Goal: Information Seeking & Learning: Learn about a topic

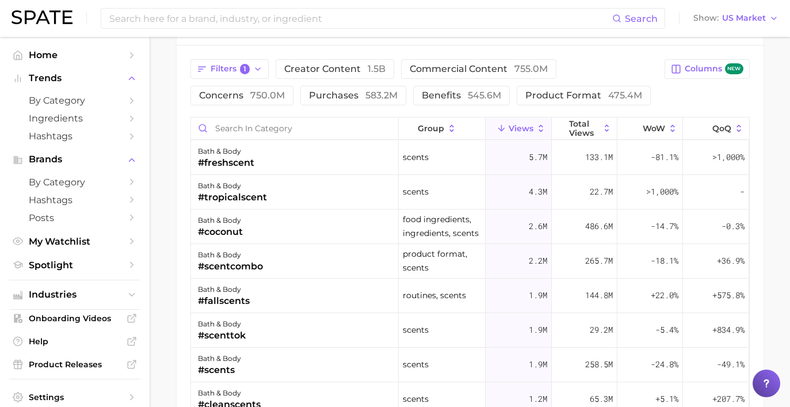
scroll to position [949, 0]
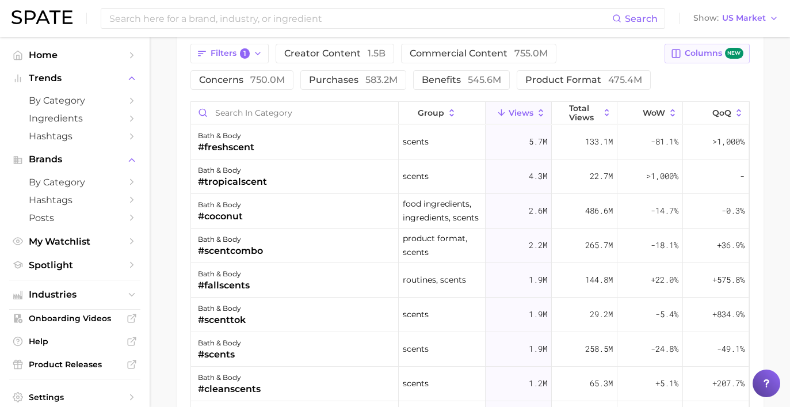
click at [703, 51] on span "Columns new" at bounding box center [714, 53] width 58 height 11
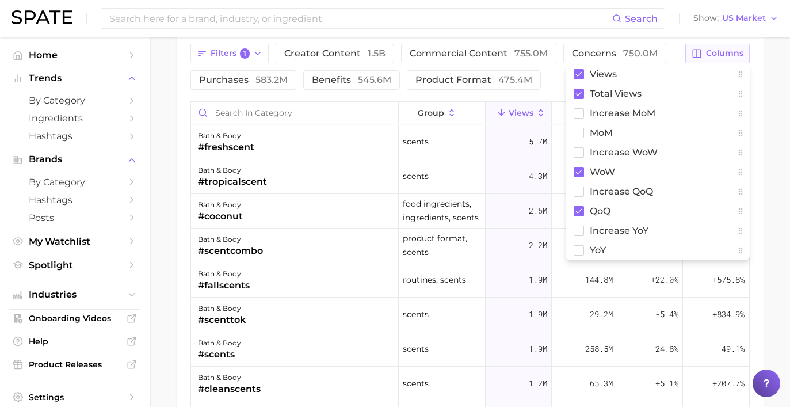
click at [697, 56] on icon "button" at bounding box center [698, 54] width 8 height 8
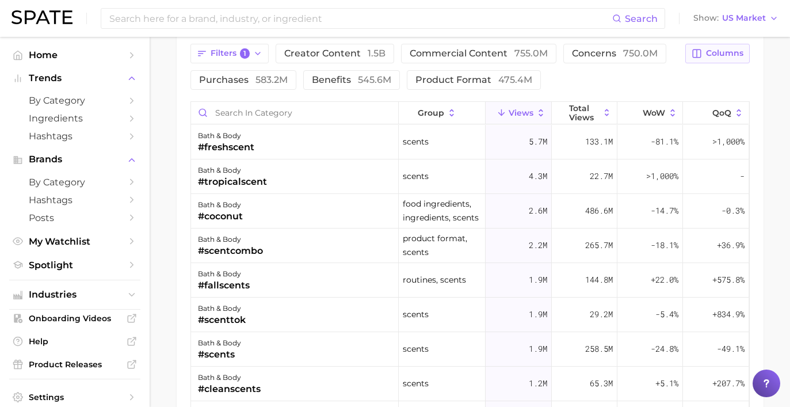
click at [709, 53] on span "Columns" at bounding box center [724, 53] width 37 height 10
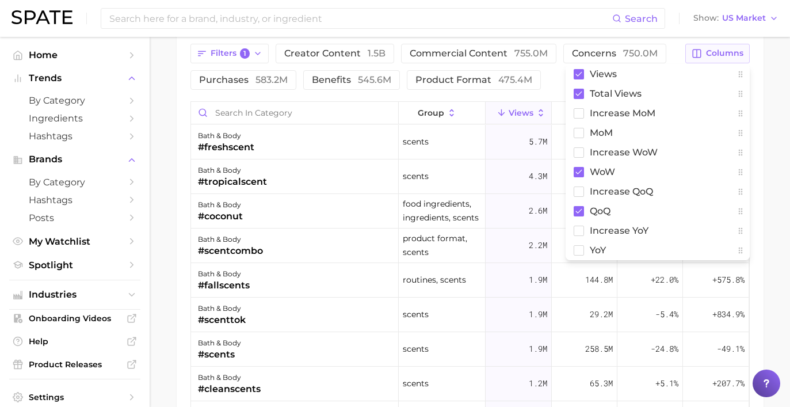
click at [710, 55] on span "Columns" at bounding box center [724, 53] width 37 height 10
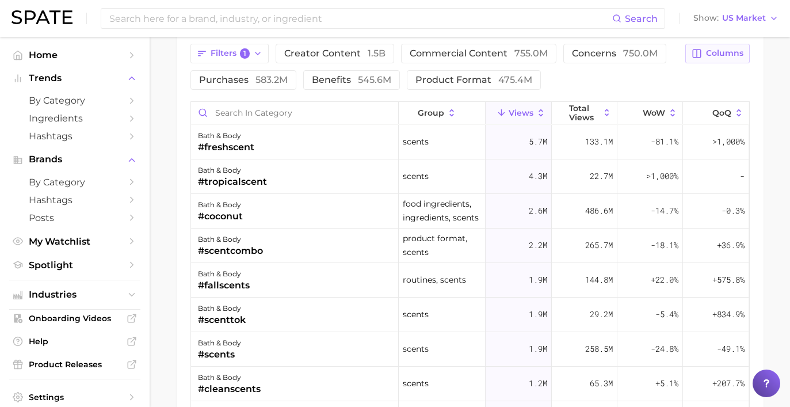
click at [710, 55] on span "Columns" at bounding box center [724, 53] width 37 height 10
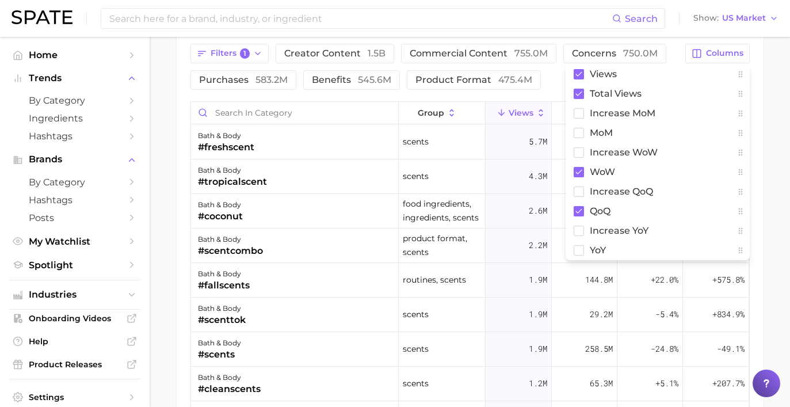
click at [547, 87] on div "Filters 1 creator content 1.5b commercial content 755.0m concerns 750.0m purcha…" at bounding box center [435, 67] width 489 height 46
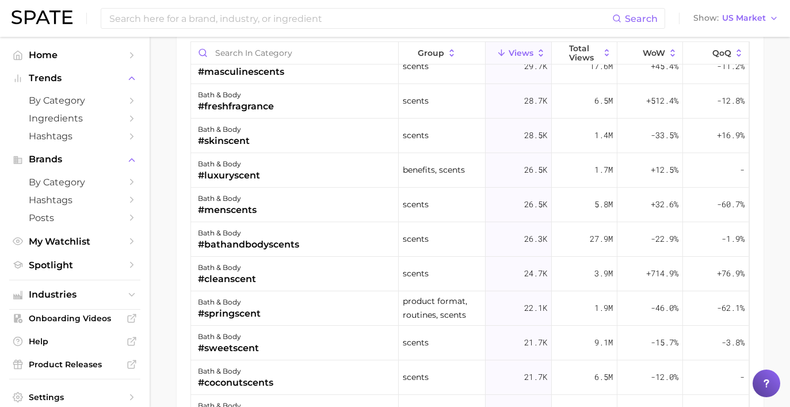
scroll to position [1623, 0]
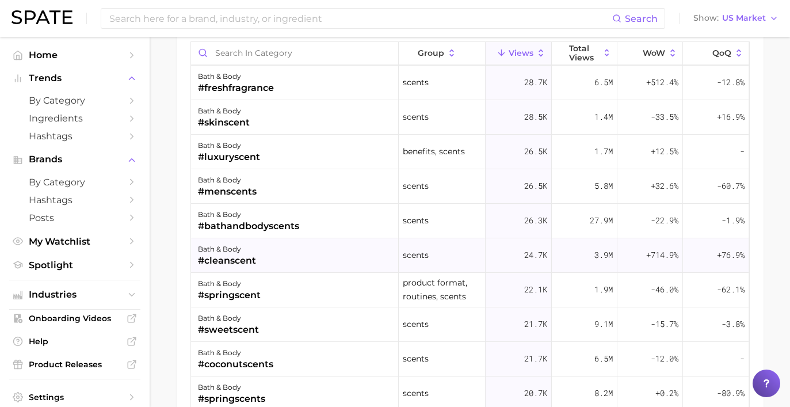
click at [344, 264] on div "bath & body #cleanscent" at bounding box center [295, 255] width 208 height 35
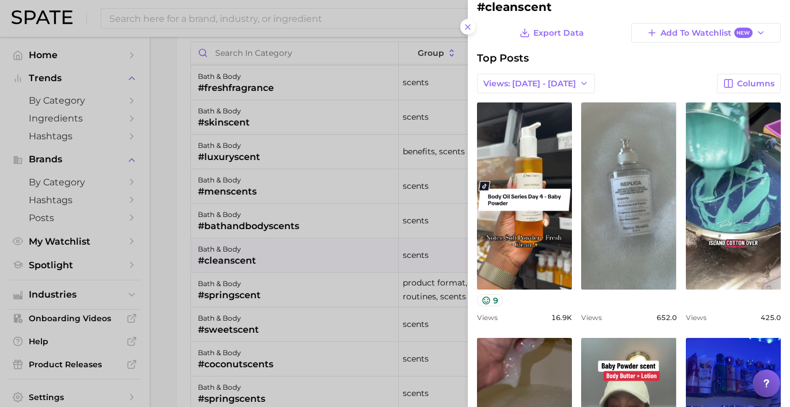
scroll to position [0, 0]
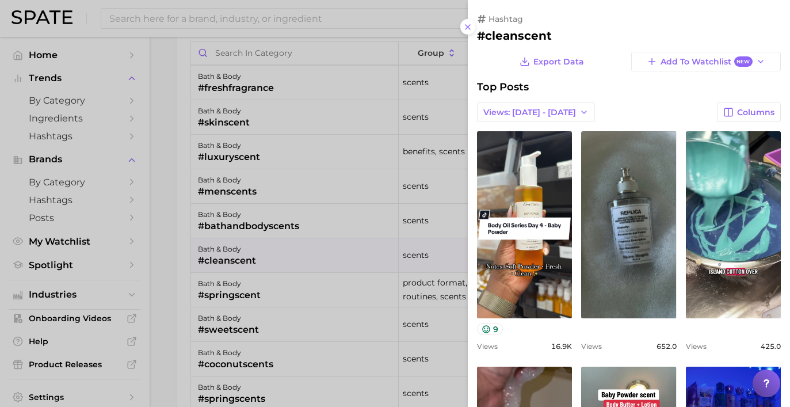
click at [363, 158] on div at bounding box center [395, 203] width 790 height 407
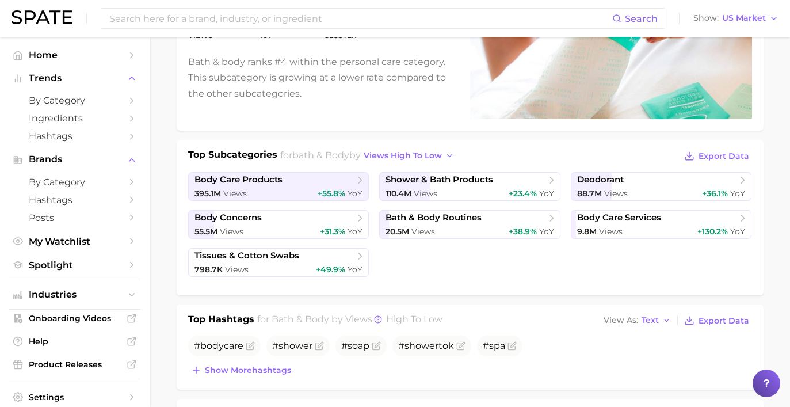
scroll to position [40, 0]
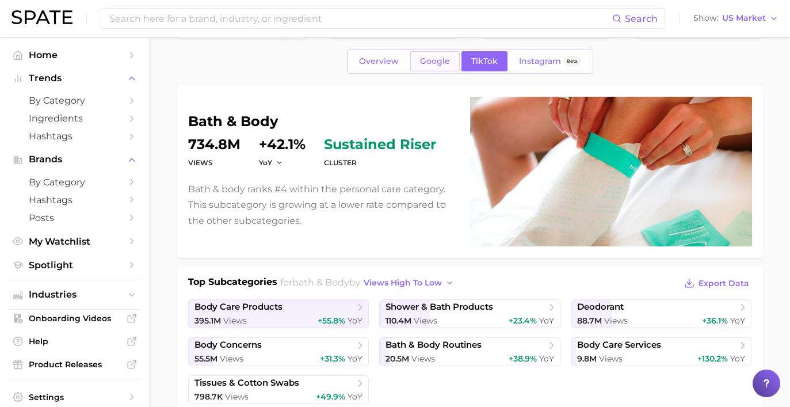
click at [421, 67] on link "Google" at bounding box center [435, 61] width 50 height 20
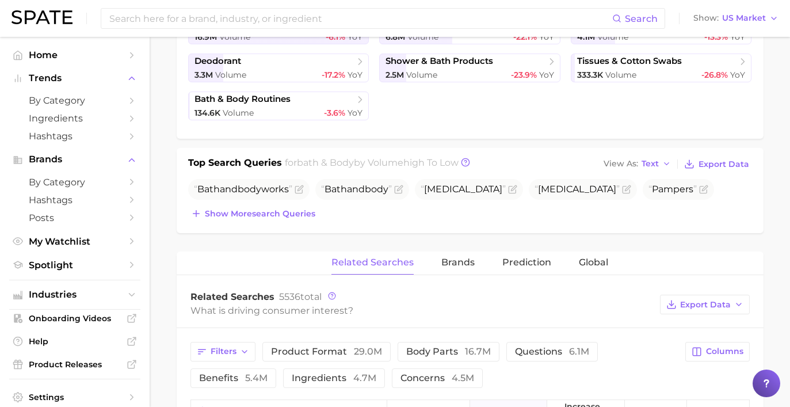
scroll to position [438, 0]
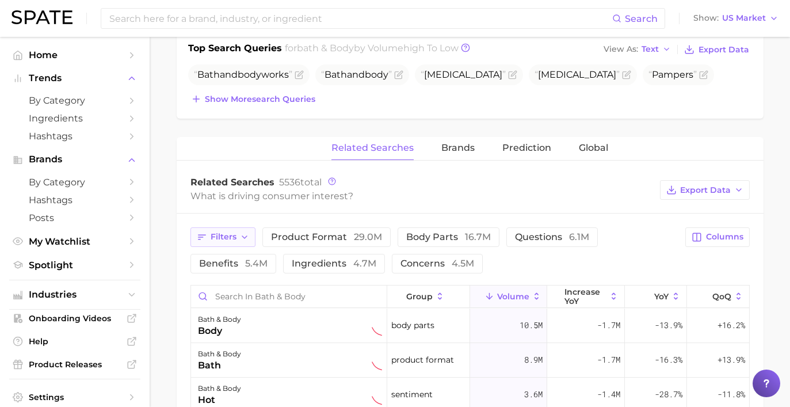
click at [245, 243] on button "Filters" at bounding box center [223, 237] width 65 height 20
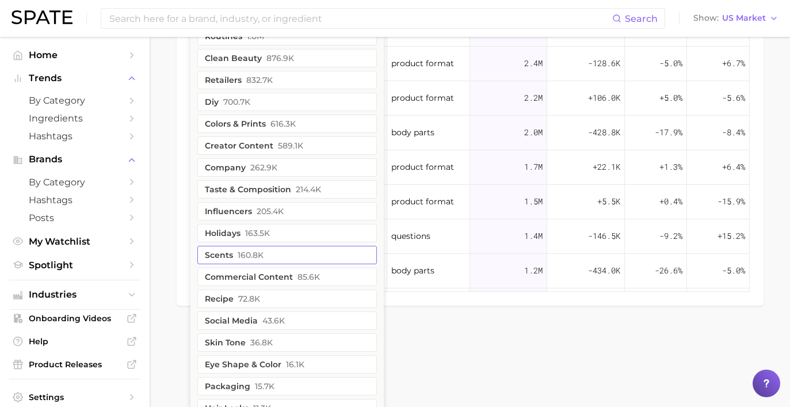
click at [263, 252] on span "160.8k" at bounding box center [251, 254] width 26 height 9
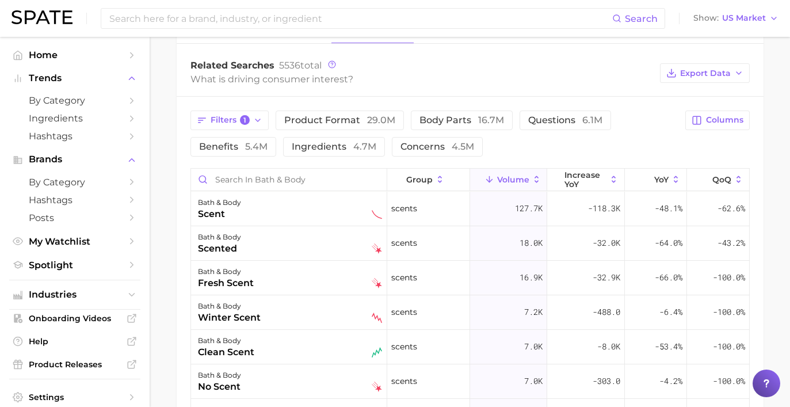
scroll to position [580, 0]
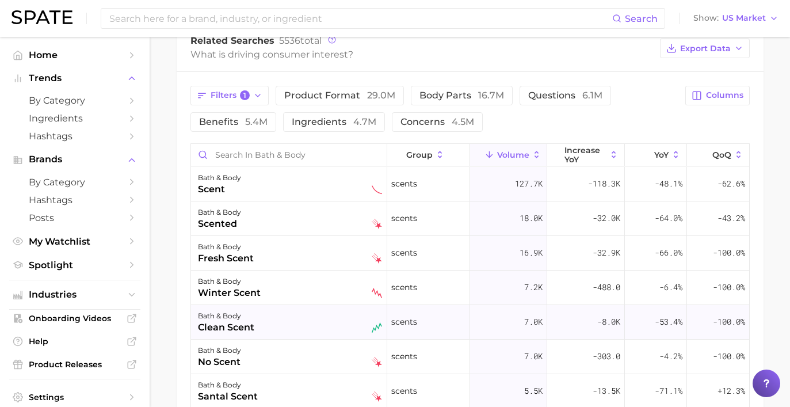
click at [340, 324] on div "bath & body clean scent" at bounding box center [290, 321] width 184 height 25
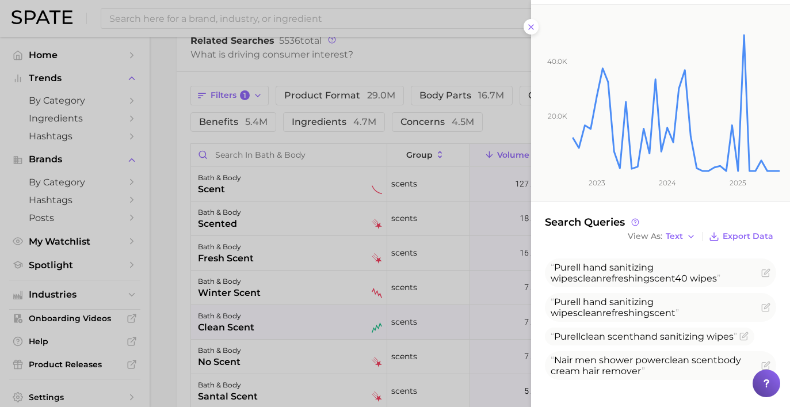
scroll to position [141, 0]
click at [336, 317] on div at bounding box center [395, 203] width 790 height 407
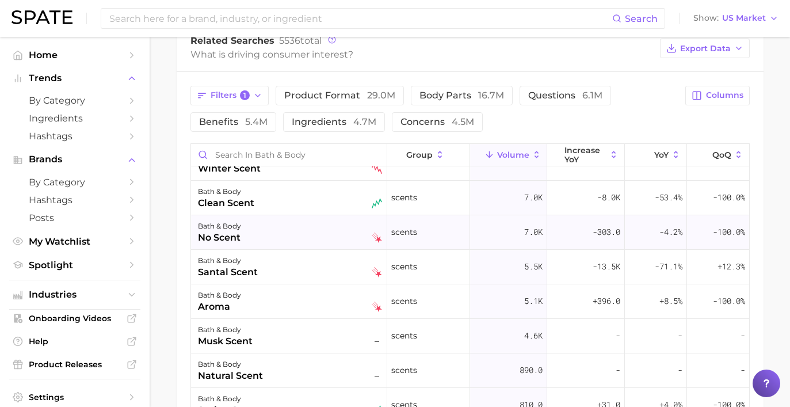
scroll to position [140, 0]
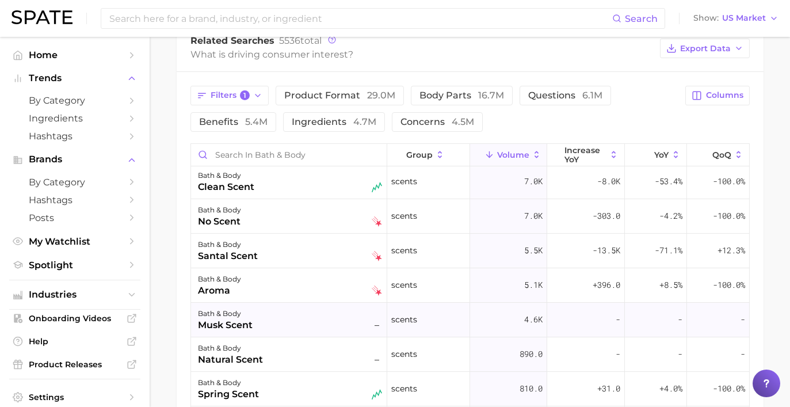
click at [313, 318] on div "bath & body musk scent –" at bounding box center [290, 319] width 184 height 25
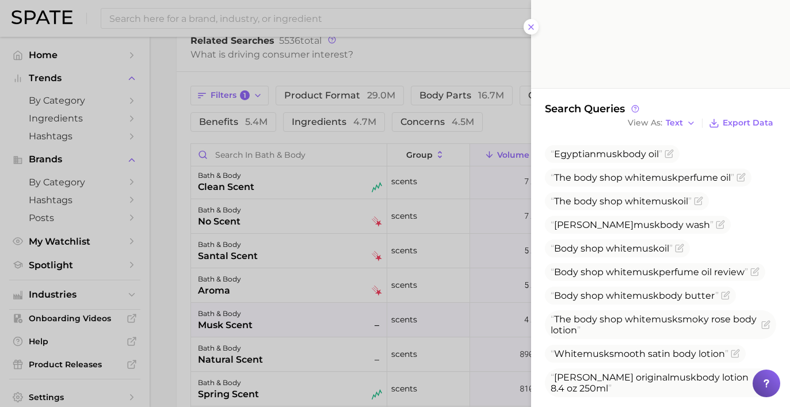
scroll to position [254, 0]
click at [401, 311] on div at bounding box center [395, 203] width 790 height 407
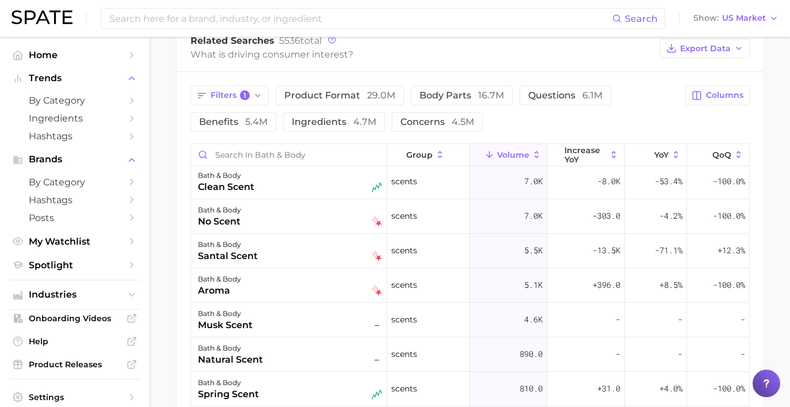
scroll to position [204, 0]
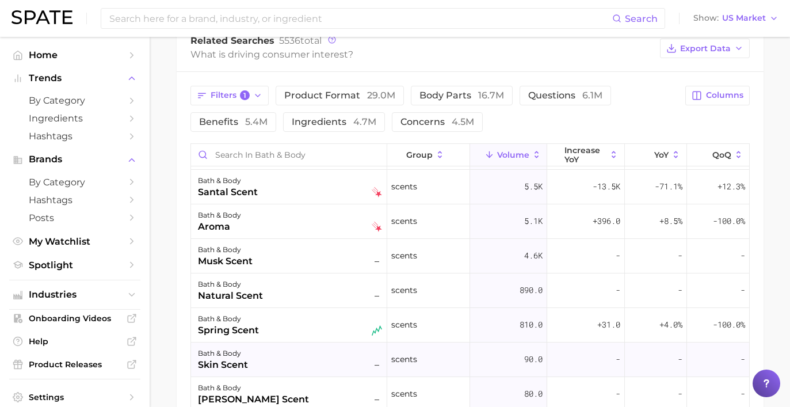
click at [312, 371] on div "bath & body skin scent –" at bounding box center [290, 359] width 184 height 25
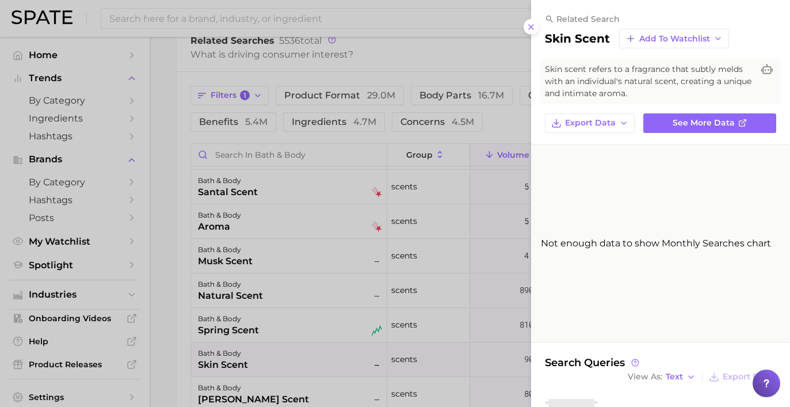
click at [312, 338] on div at bounding box center [395, 203] width 790 height 407
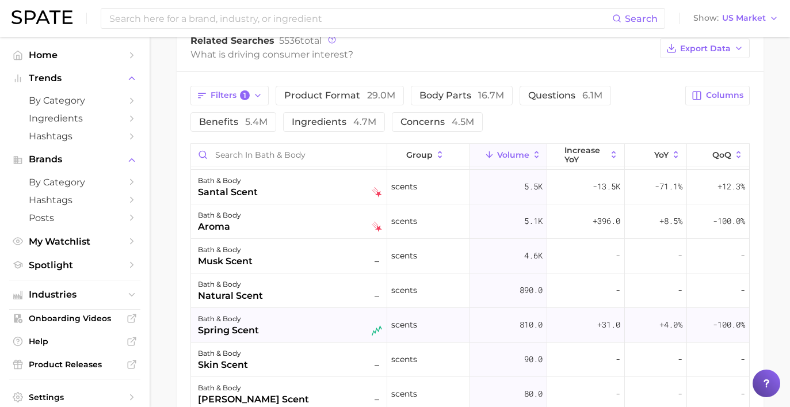
click at [312, 326] on div "bath & body spring scent" at bounding box center [290, 324] width 184 height 25
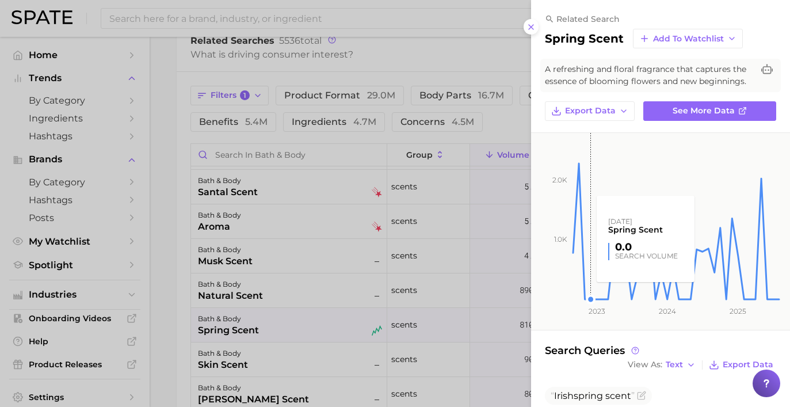
scroll to position [96, 0]
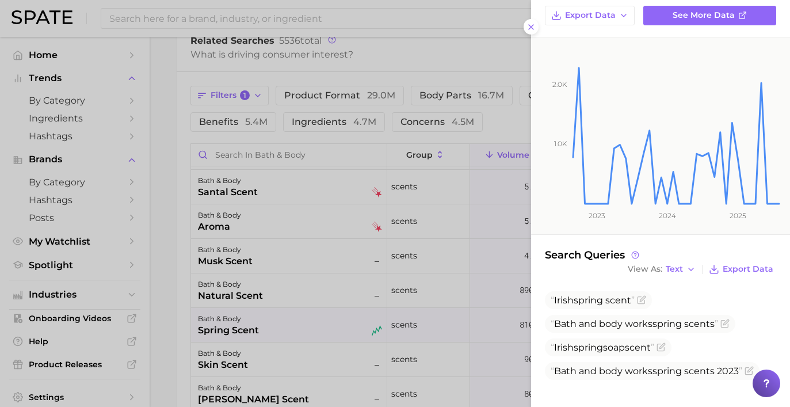
click at [390, 319] on div at bounding box center [395, 203] width 790 height 407
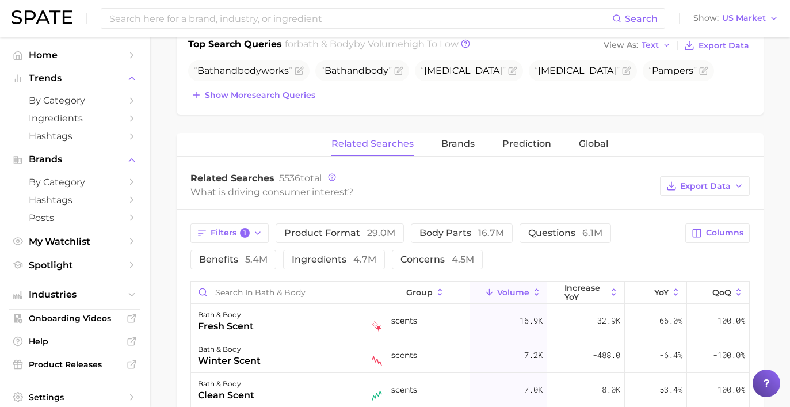
scroll to position [0, 0]
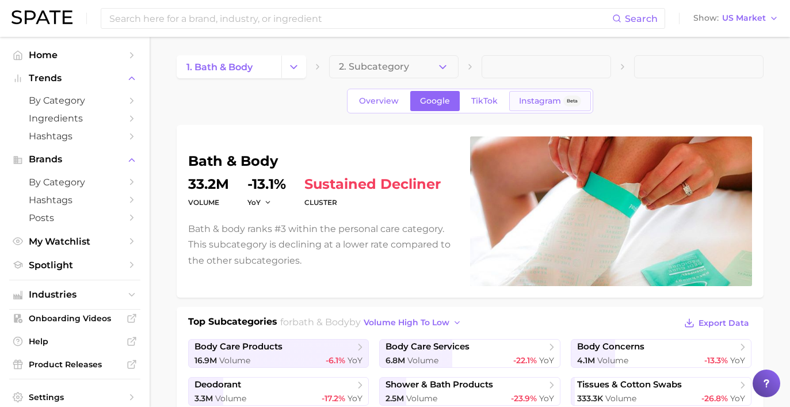
click at [549, 104] on span "Instagram" at bounding box center [540, 101] width 42 height 10
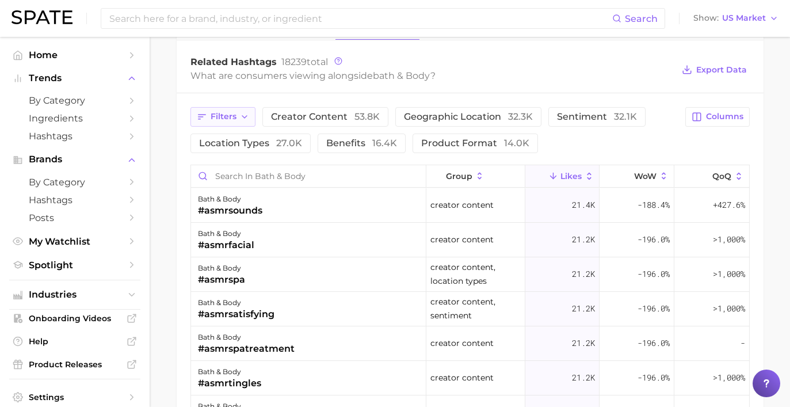
click at [244, 112] on icon "button" at bounding box center [244, 116] width 9 height 9
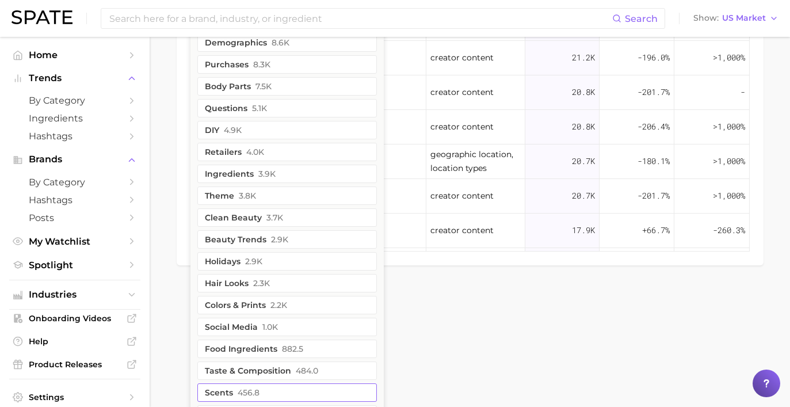
click at [252, 390] on span "456.8" at bounding box center [249, 392] width 22 height 9
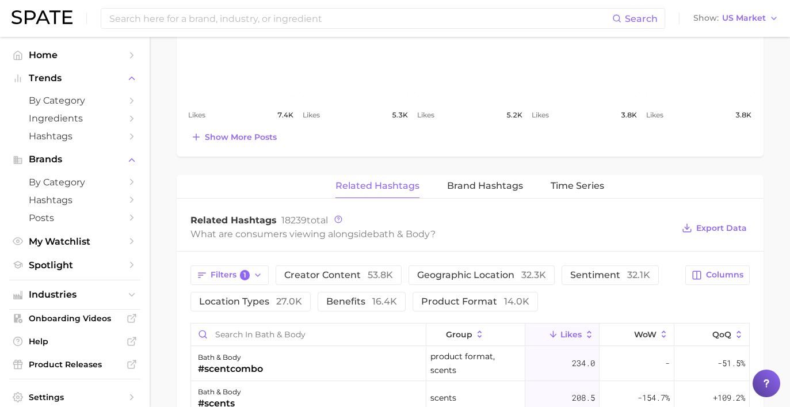
click at [474, 241] on div "Related Hashtags 18239 total What are consumers viewing alongside bath & body ?…" at bounding box center [470, 229] width 587 height 46
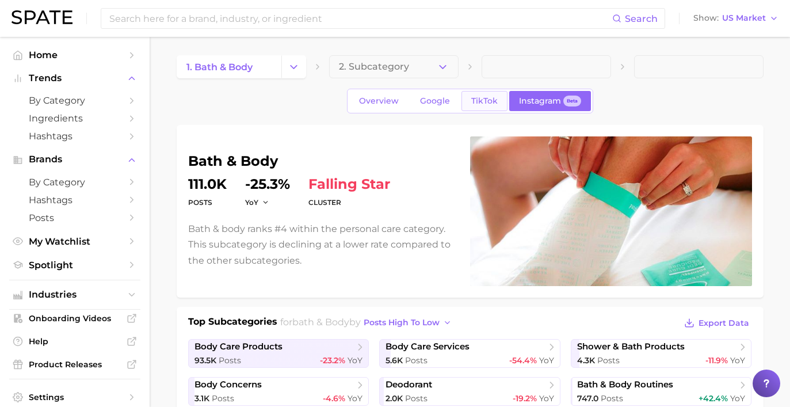
click at [475, 103] on span "TikTok" at bounding box center [484, 101] width 26 height 10
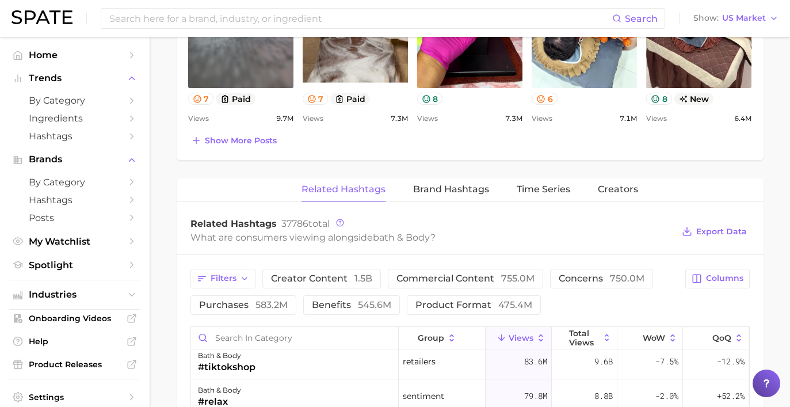
scroll to position [138, 0]
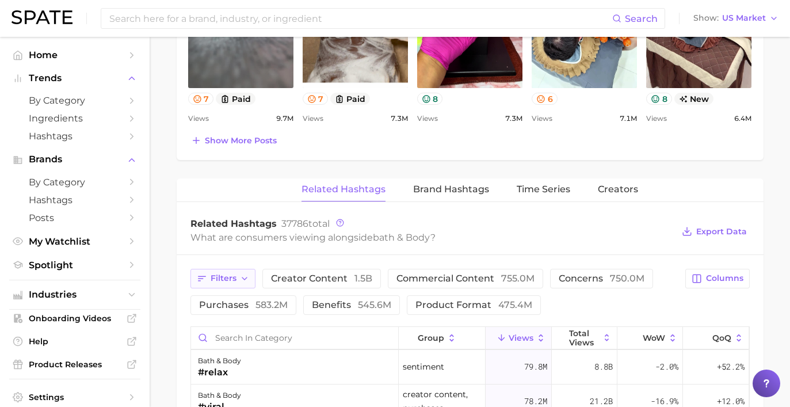
click at [227, 285] on button "Filters" at bounding box center [223, 279] width 65 height 20
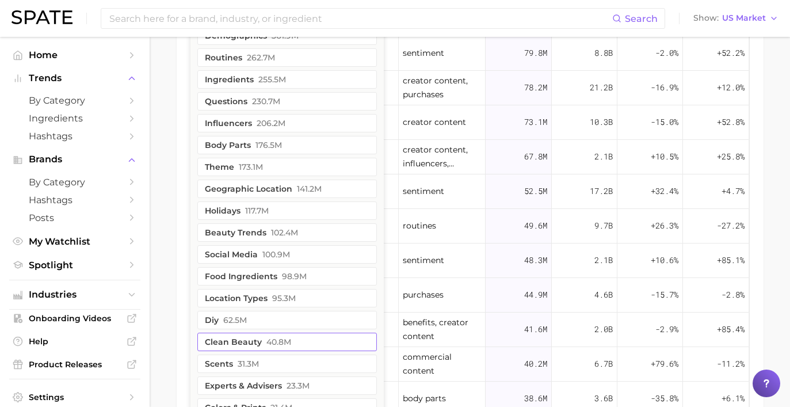
scroll to position [1076, 0]
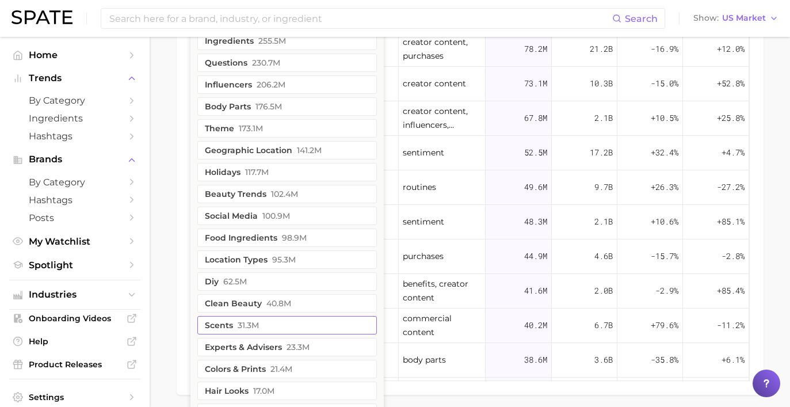
click at [241, 324] on span "31.3m" at bounding box center [248, 325] width 21 height 9
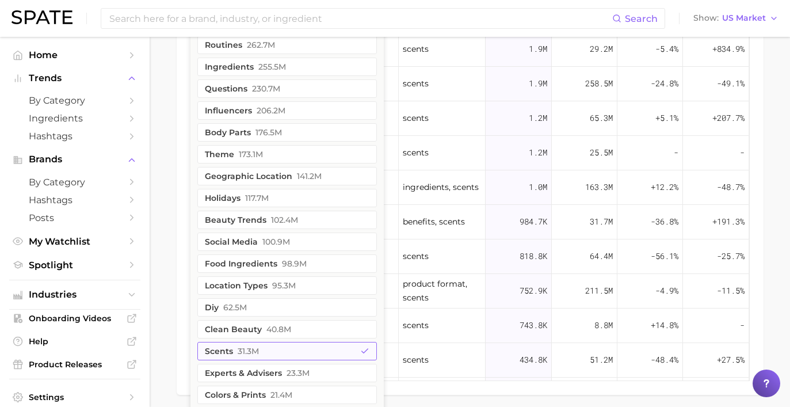
scroll to position [0, 0]
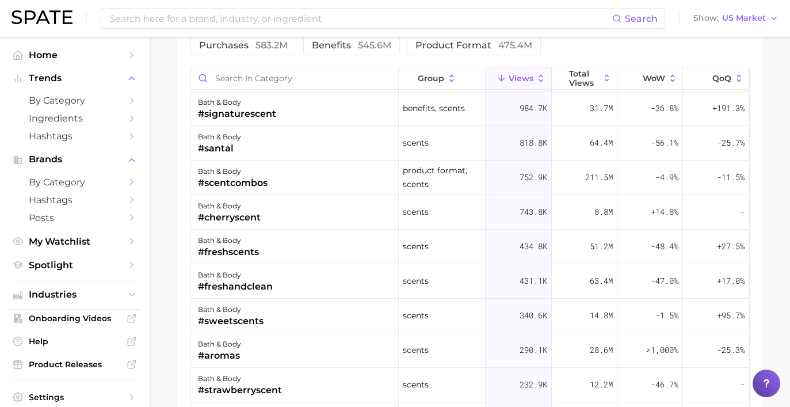
scroll to position [356, 0]
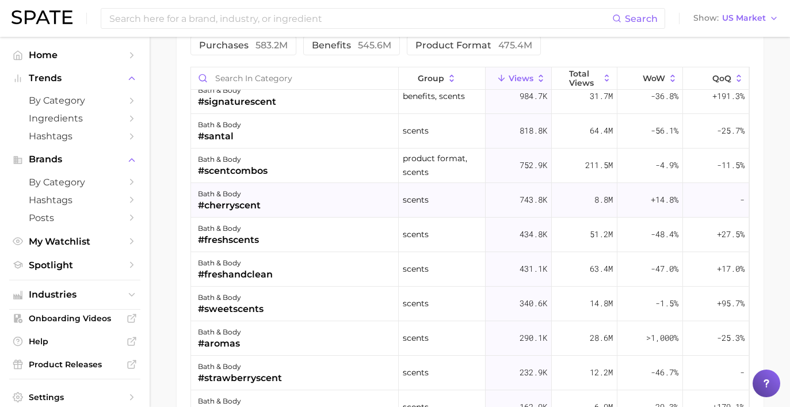
click at [303, 202] on div "bath & body #cherryscent" at bounding box center [295, 200] width 208 height 35
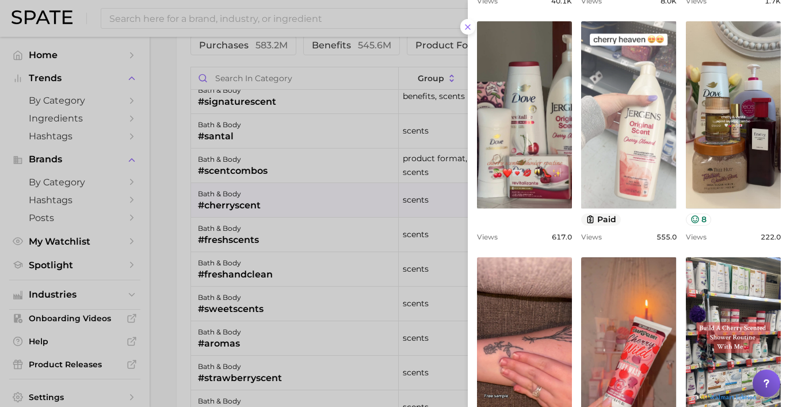
scroll to position [452, 0]
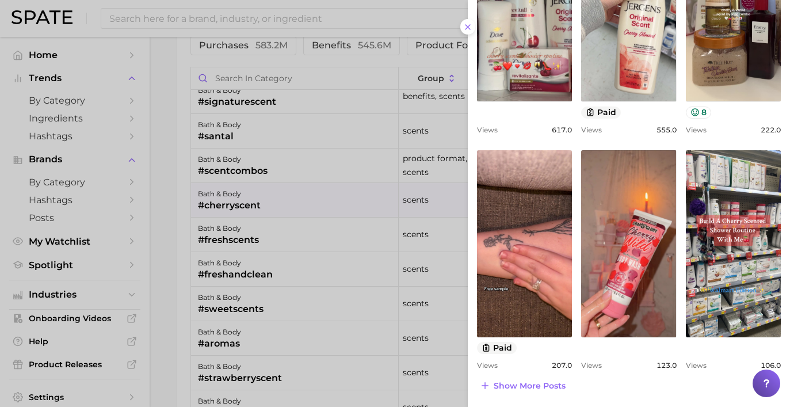
click at [206, 298] on div at bounding box center [395, 203] width 790 height 407
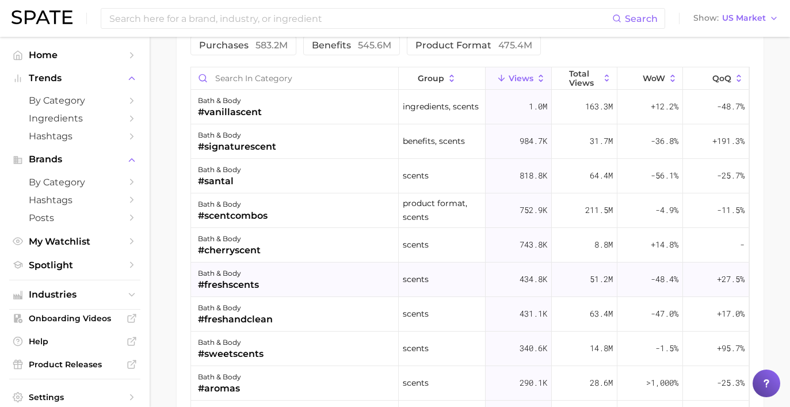
scroll to position [252, 0]
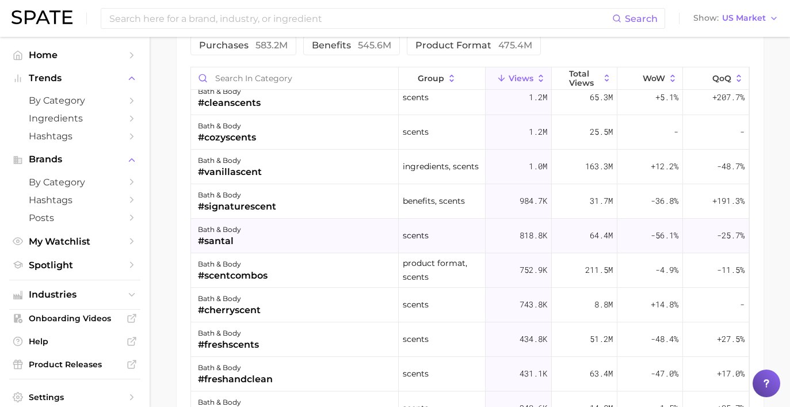
click at [277, 231] on div "bath & body #santal" at bounding box center [295, 236] width 208 height 35
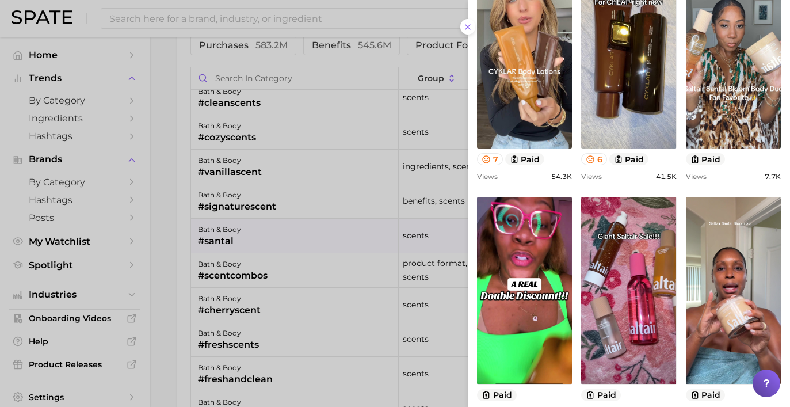
scroll to position [163, 0]
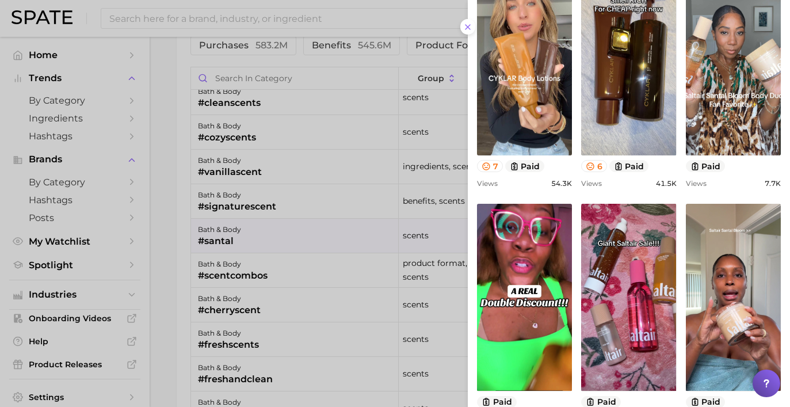
click at [369, 173] on div at bounding box center [395, 203] width 790 height 407
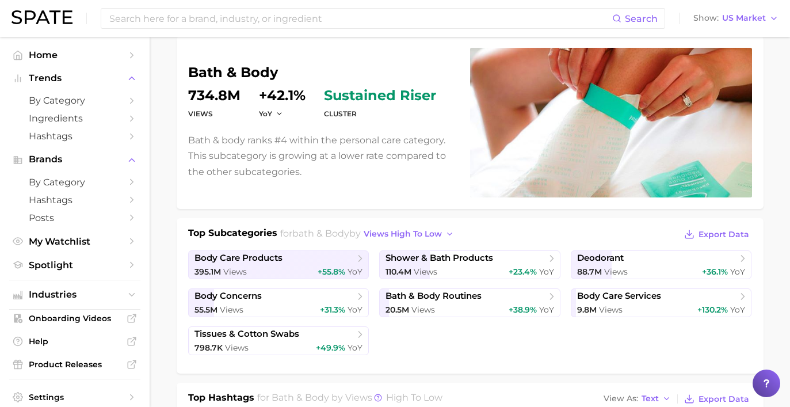
scroll to position [109, 0]
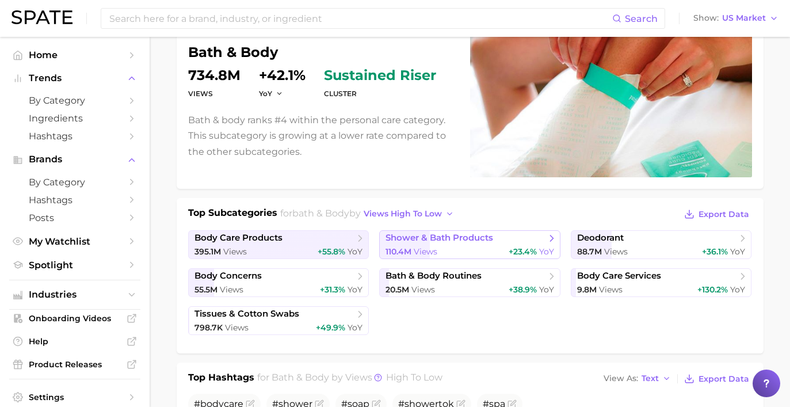
click at [423, 237] on span "shower & bath products" at bounding box center [440, 238] width 108 height 11
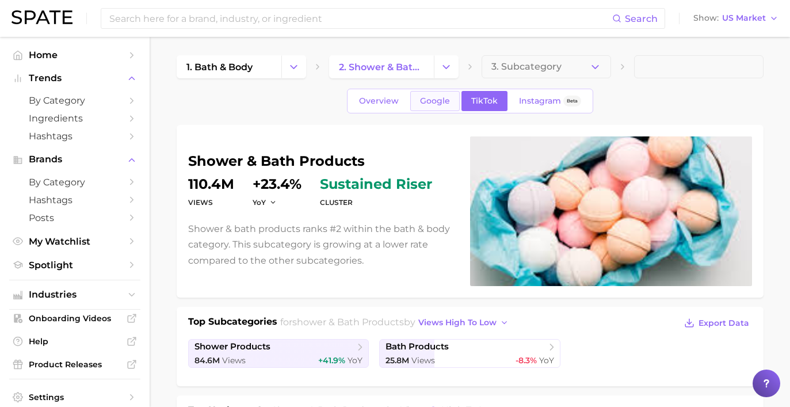
click at [426, 100] on span "Google" at bounding box center [435, 101] width 30 height 10
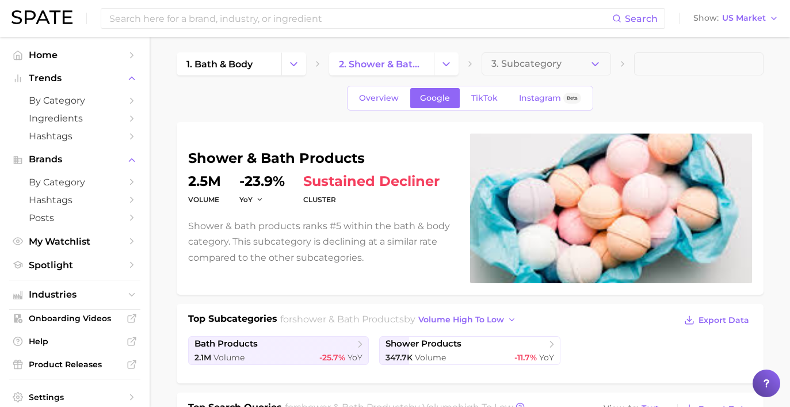
scroll to position [4, 0]
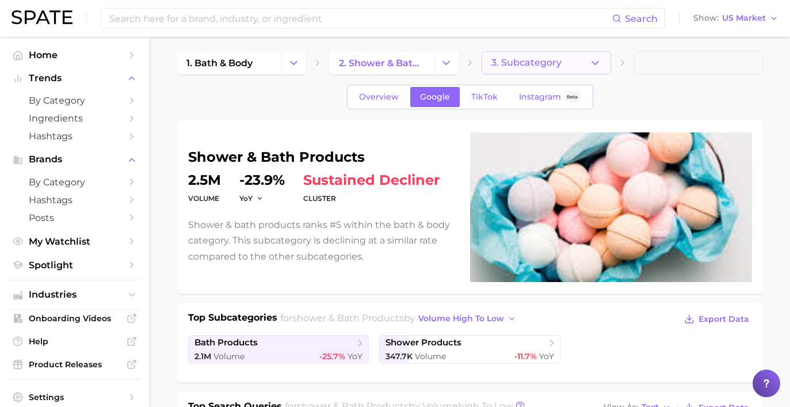
click at [591, 66] on icon "button" at bounding box center [595, 63] width 12 height 12
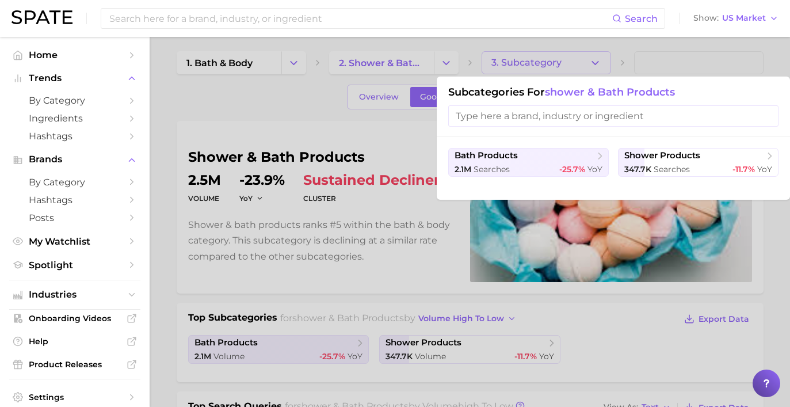
click at [411, 67] on div at bounding box center [395, 203] width 790 height 407
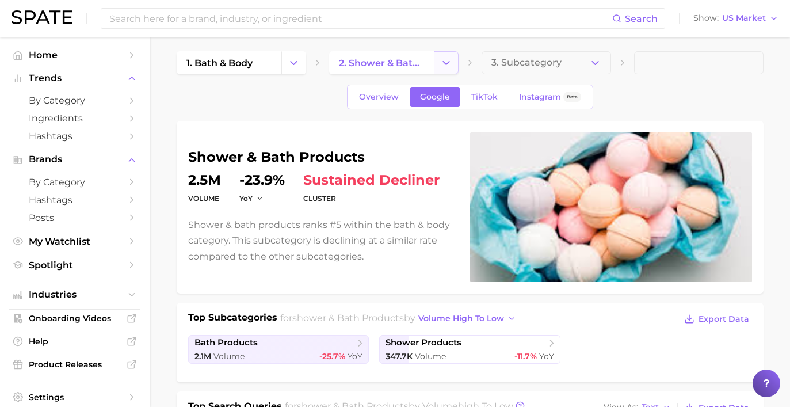
click at [446, 63] on polyline "Change Category" at bounding box center [446, 62] width 6 height 3
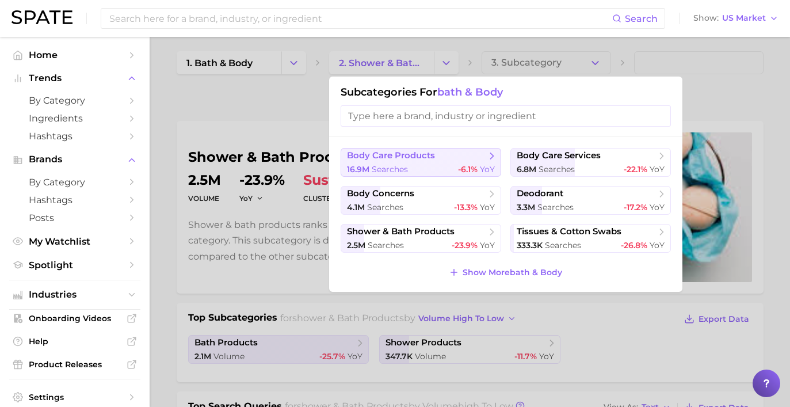
click at [443, 164] on div "16.9m searches -6.1% YoY" at bounding box center [421, 169] width 148 height 11
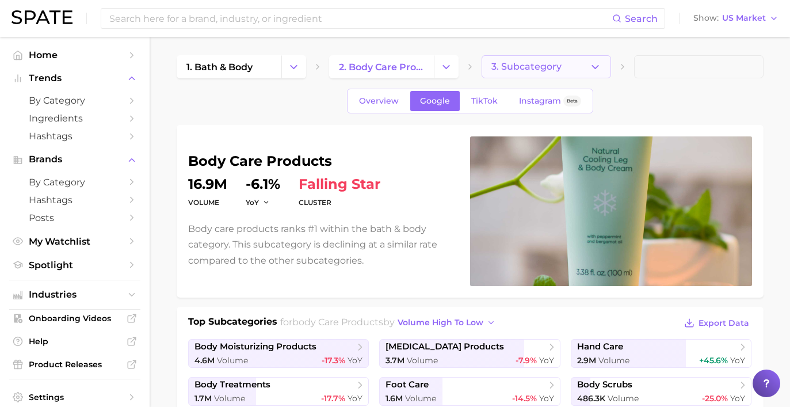
click at [554, 69] on span "3. Subcategory" at bounding box center [527, 67] width 70 height 10
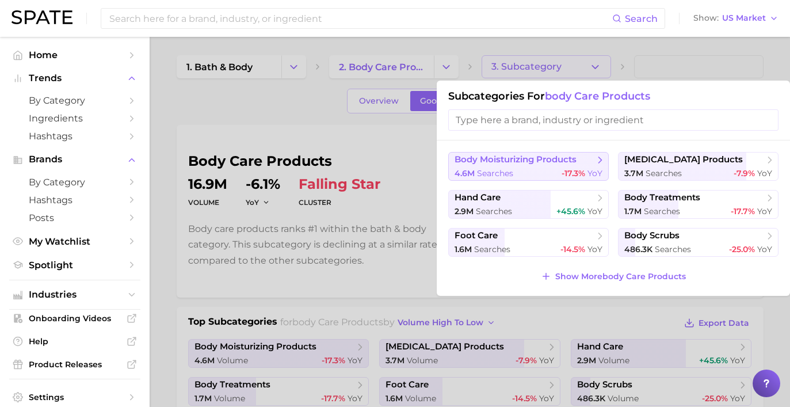
click at [534, 172] on div "4.6m searches -17.3% YoY" at bounding box center [529, 173] width 148 height 11
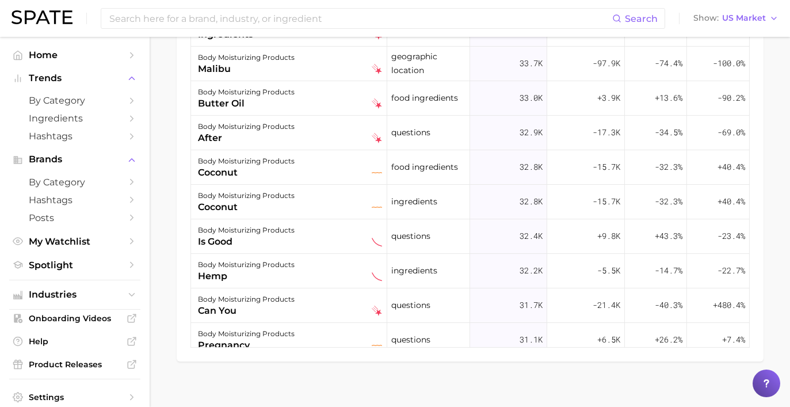
scroll to position [3141, 0]
